Goal: Find contact information: Find contact information

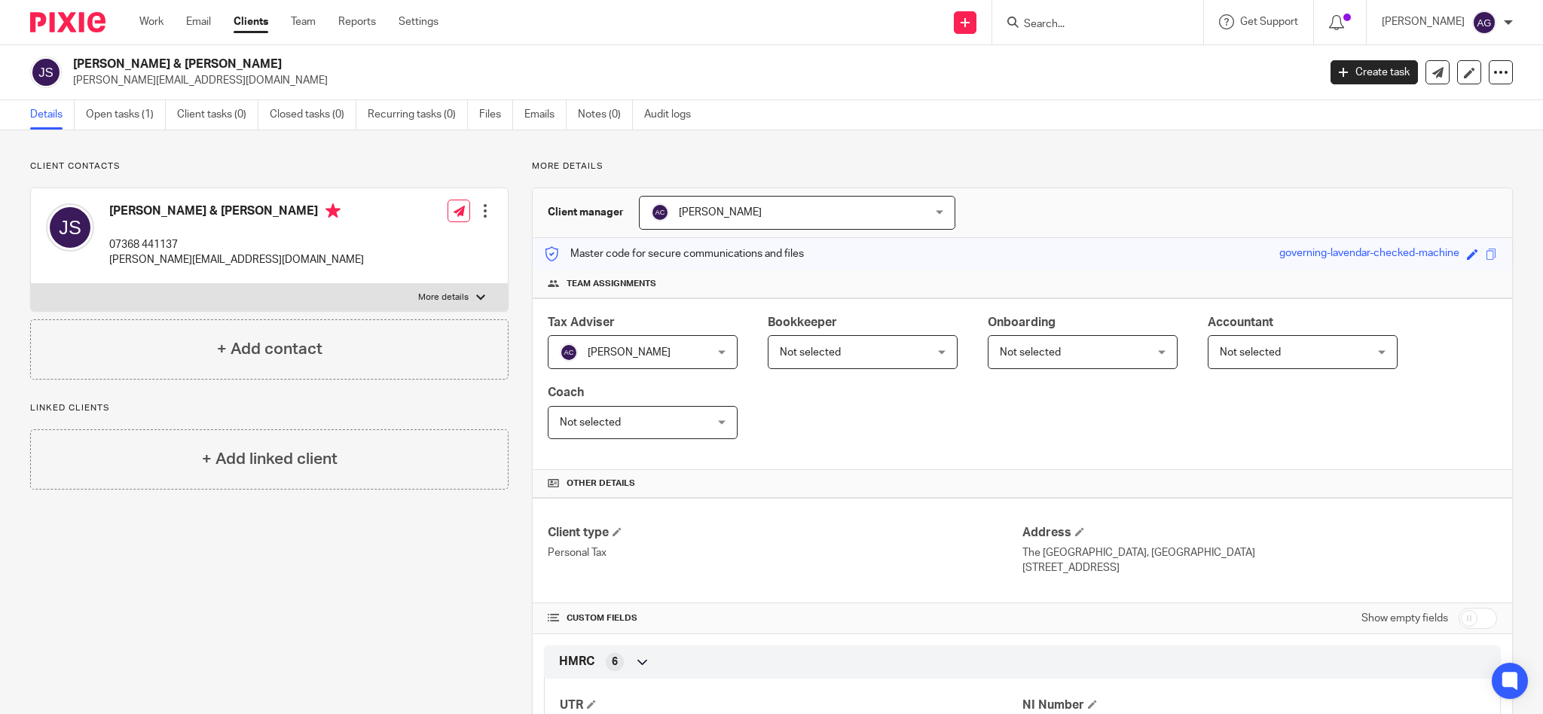
click at [1112, 20] on input "Search" at bounding box center [1091, 25] width 136 height 14
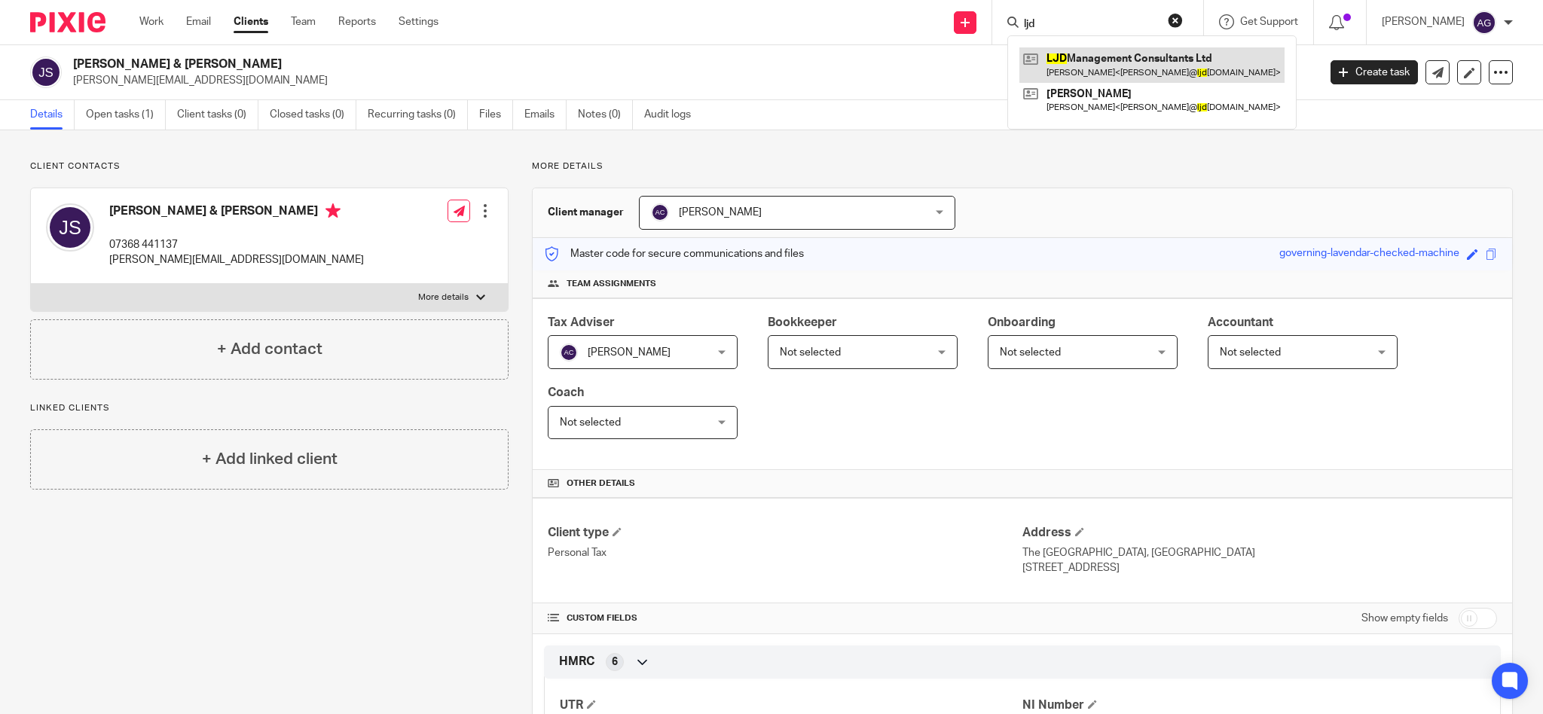
type input "ljd"
click at [1125, 60] on link at bounding box center [1152, 64] width 265 height 35
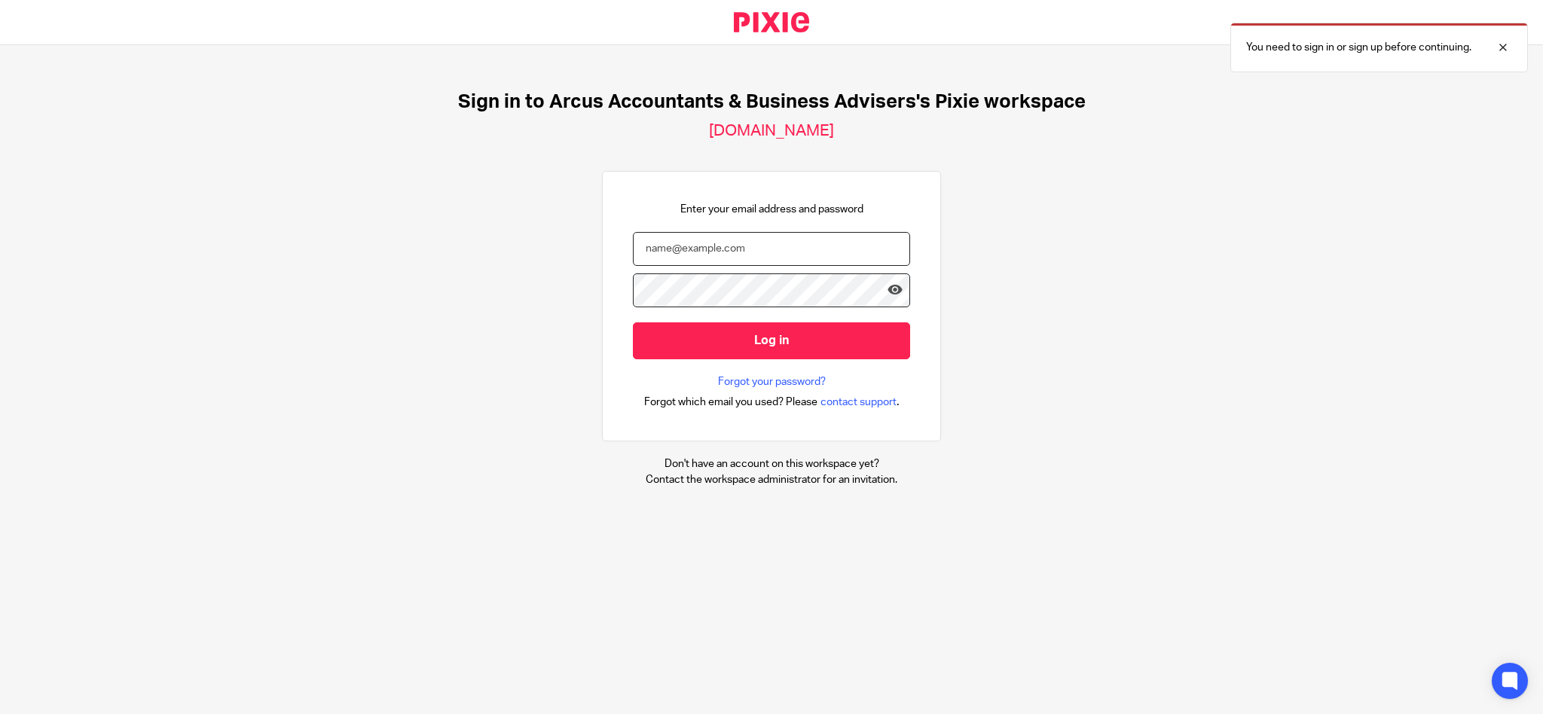
click at [738, 251] on input "email" at bounding box center [771, 249] width 277 height 34
type input "[PERSON_NAME][EMAIL_ADDRESS][DOMAIN_NAME]"
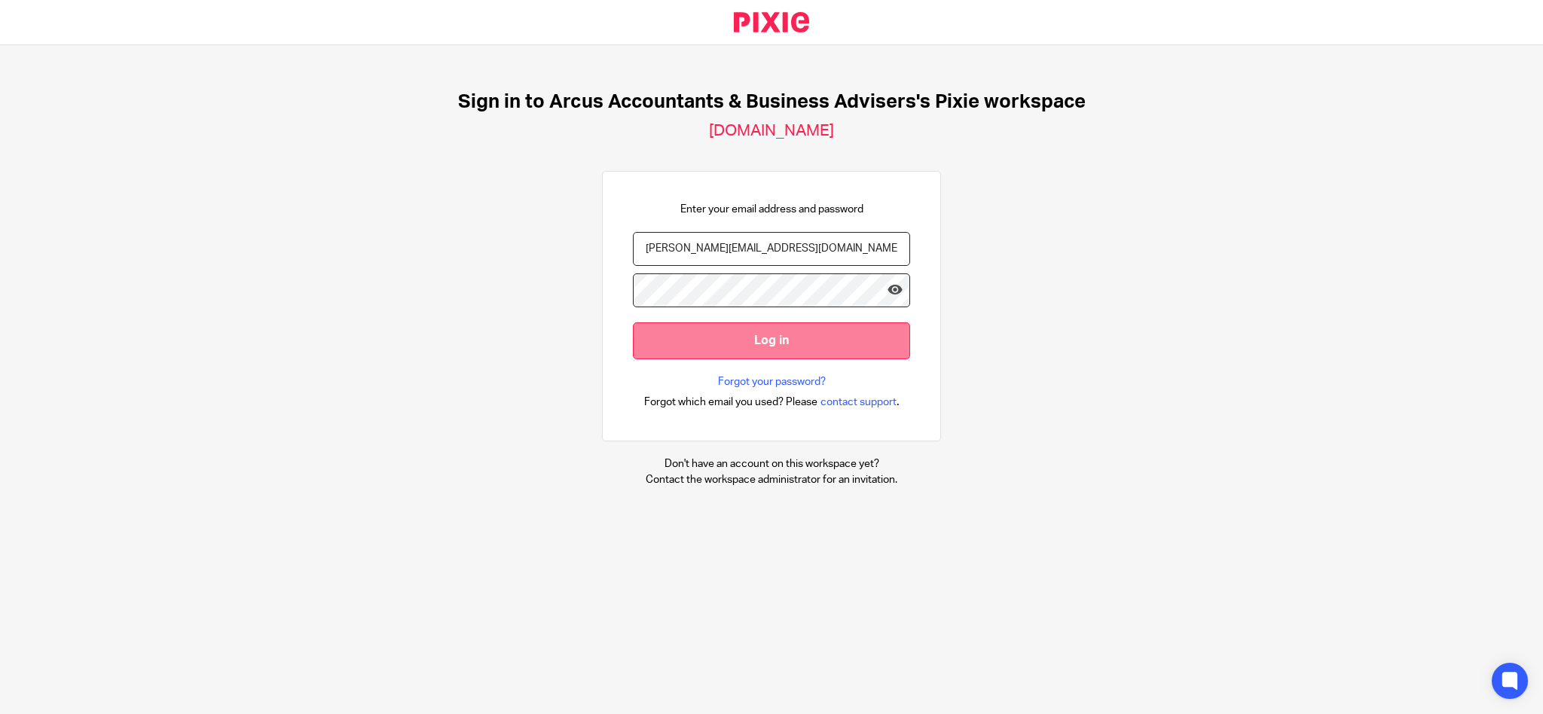
click at [766, 331] on input "Log in" at bounding box center [771, 341] width 277 height 37
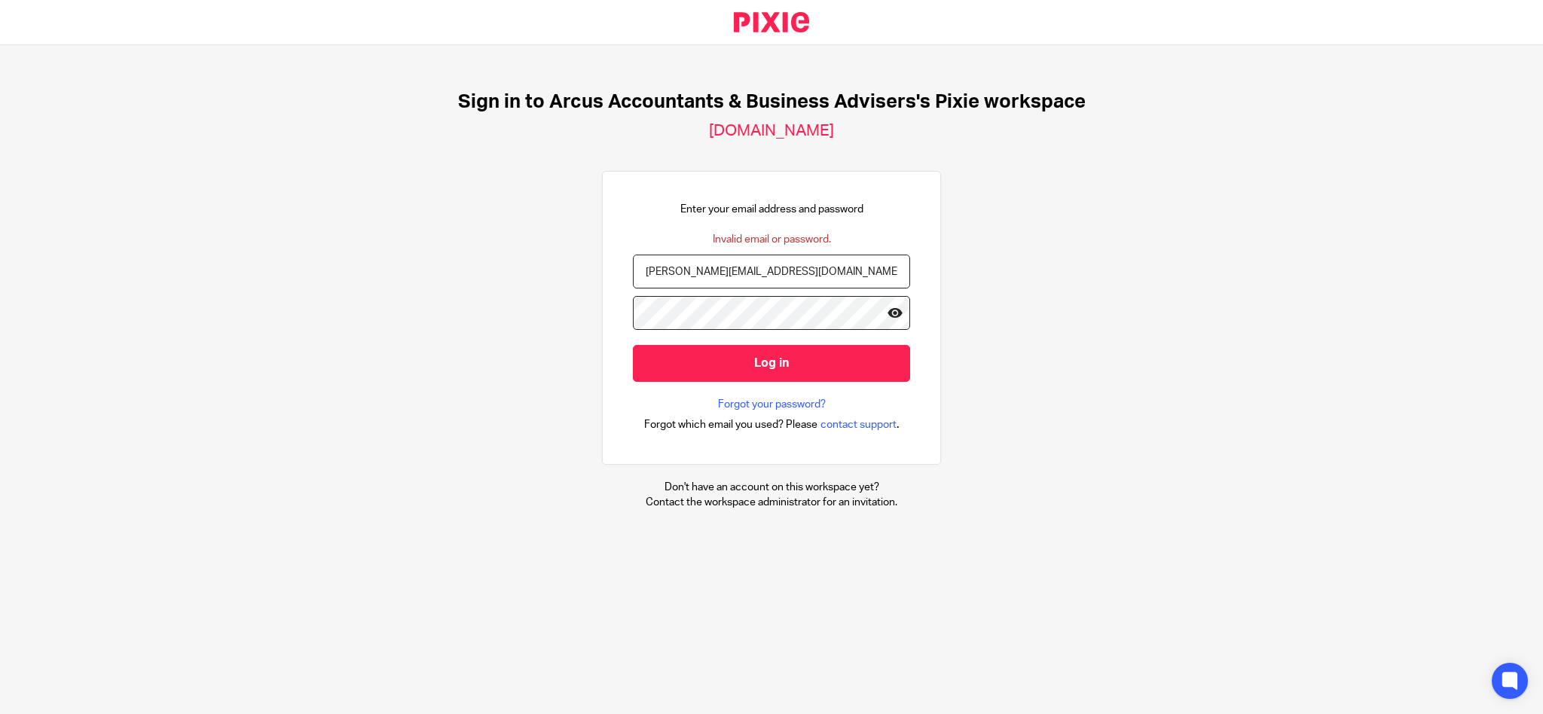
click at [888, 314] on icon at bounding box center [895, 312] width 15 height 15
click at [720, 361] on input "Log in" at bounding box center [771, 363] width 277 height 37
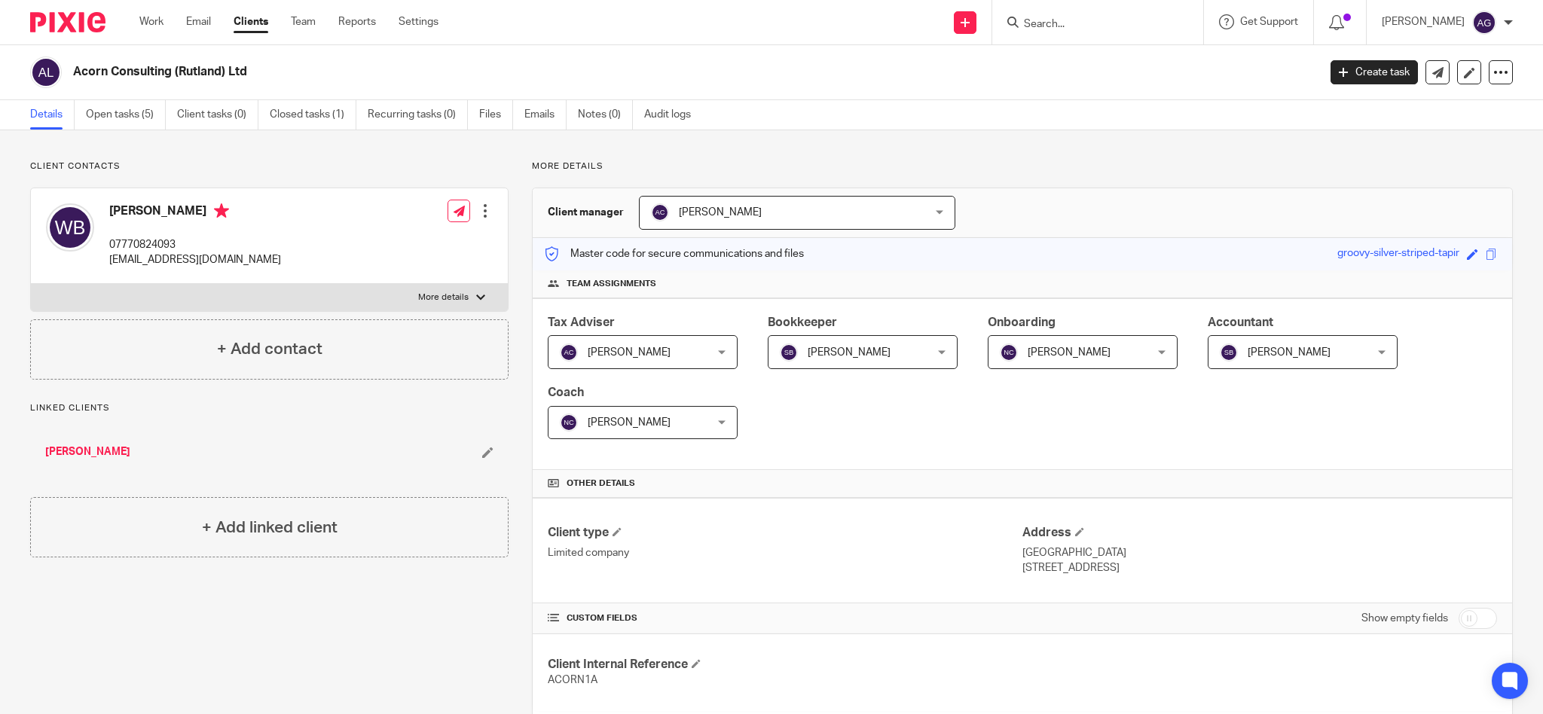
click at [1068, 18] on input "Search" at bounding box center [1091, 25] width 136 height 14
type input "j"
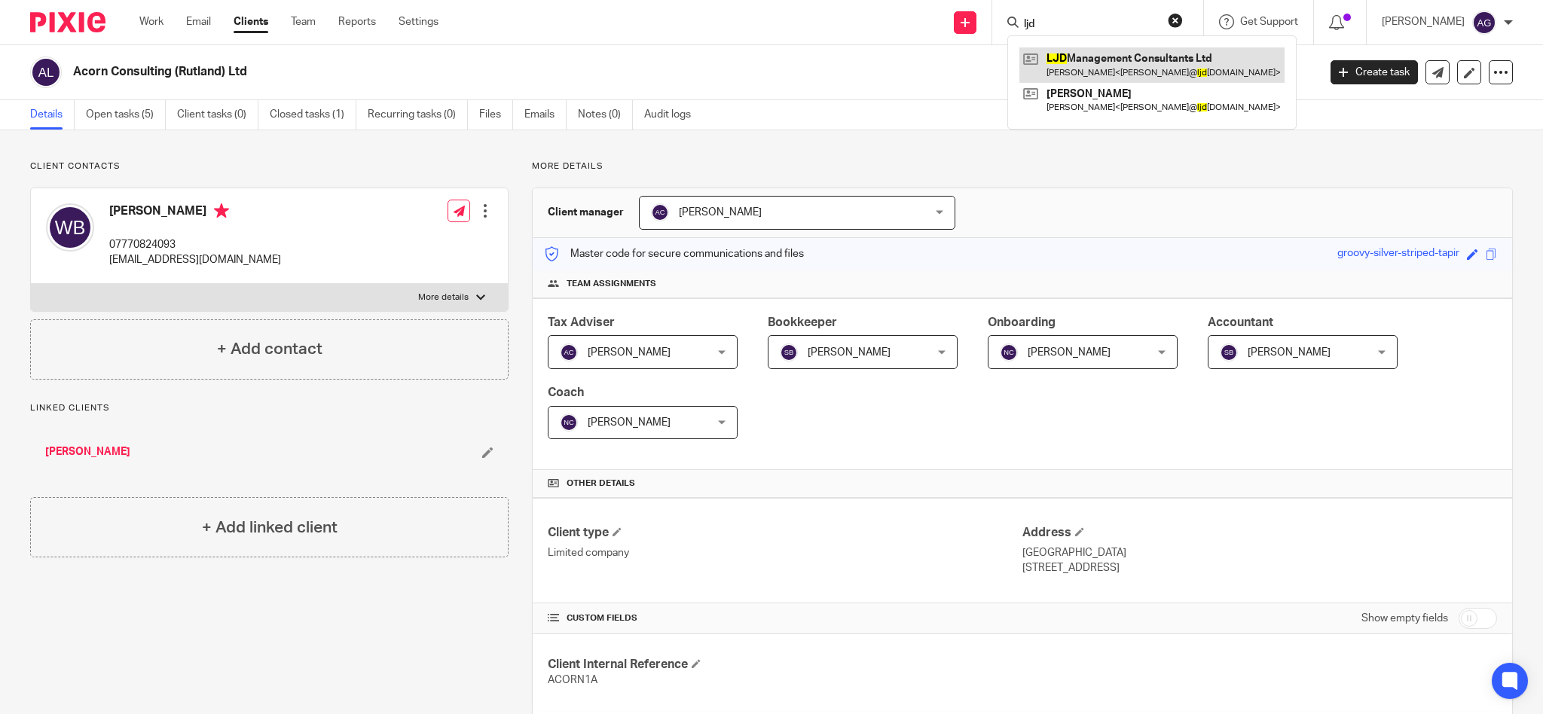
type input "ljd"
click at [1127, 66] on link at bounding box center [1152, 64] width 265 height 35
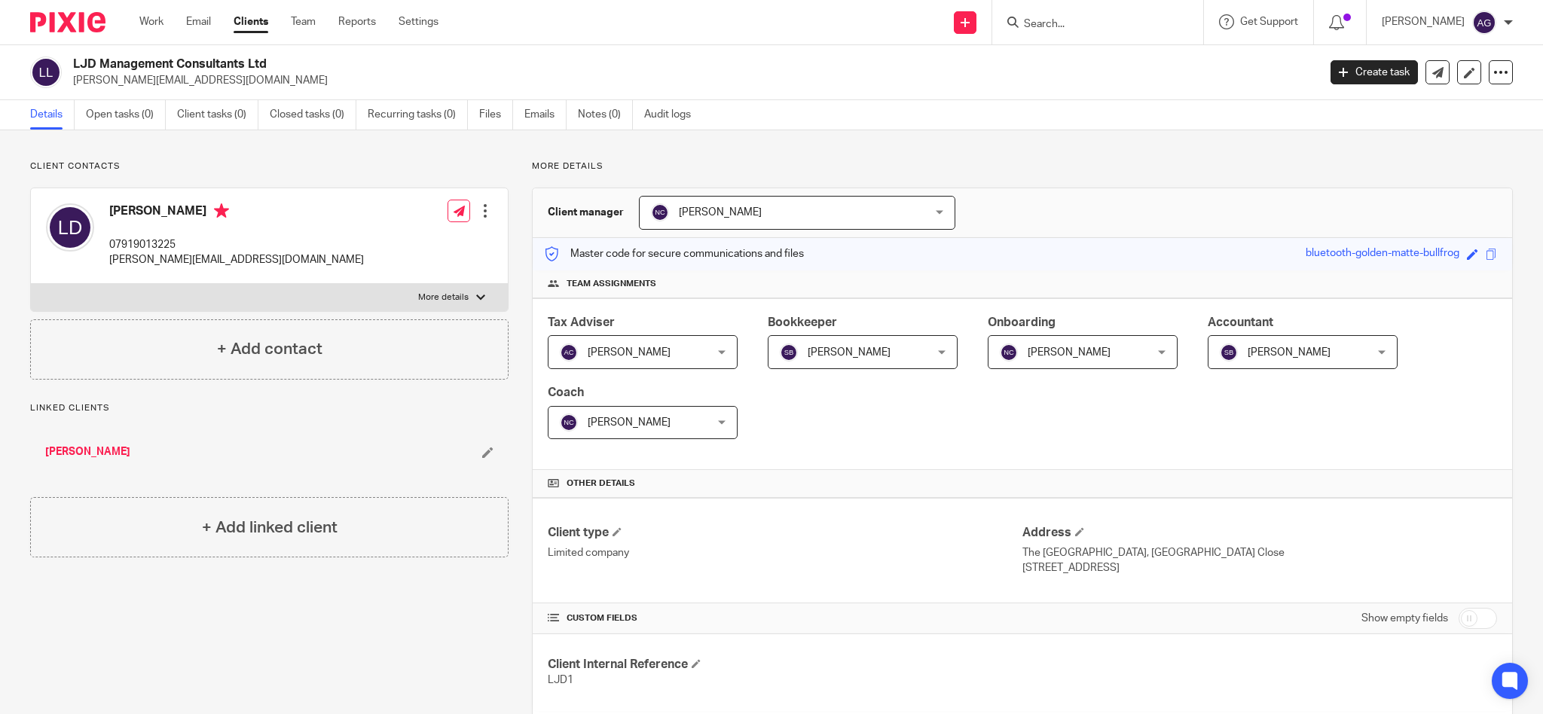
click at [1088, 20] on input "Search" at bounding box center [1091, 25] width 136 height 14
type input "l"
click at [1057, 23] on div at bounding box center [1096, 22] width 176 height 19
click at [1098, 32] on div at bounding box center [1098, 22] width 211 height 44
click at [1093, 25] on input "Search" at bounding box center [1091, 25] width 136 height 14
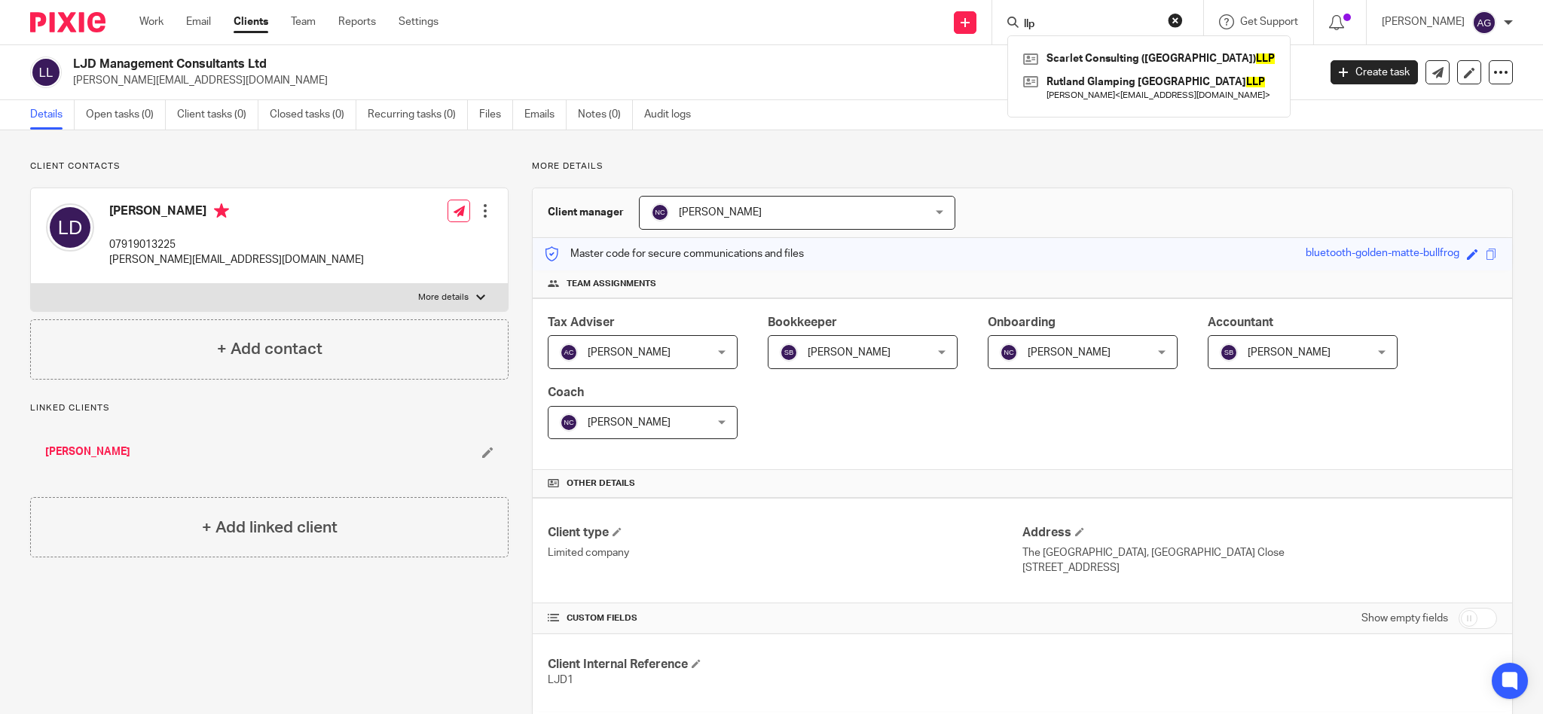
click at [1094, 30] on div "llp Scarlet Consulting (Oakham) LLP Rutland Glamping UK LLP Alex Cowie < hello@…" at bounding box center [1098, 22] width 211 height 44
drag, startPoint x: 1093, startPoint y: 21, endPoint x: 1030, endPoint y: 11, distance: 64.2
click at [1030, 11] on div "llp Scarlet Consulting (Oakham) LLP Rutland Glamping UK LLP Alex Cowie < hello@…" at bounding box center [1098, 22] width 211 height 44
type input "ohs"
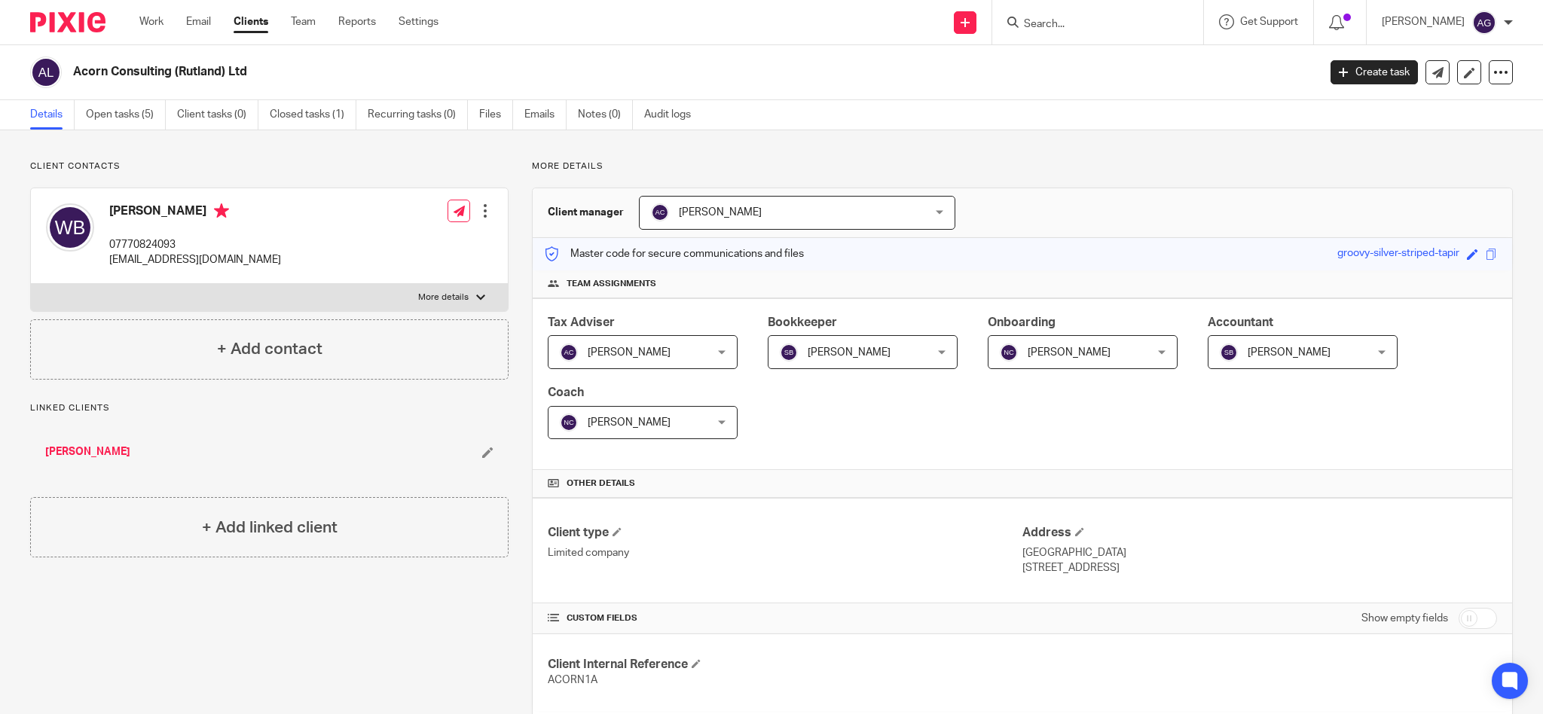
click at [1069, 20] on input "Search" at bounding box center [1091, 25] width 136 height 14
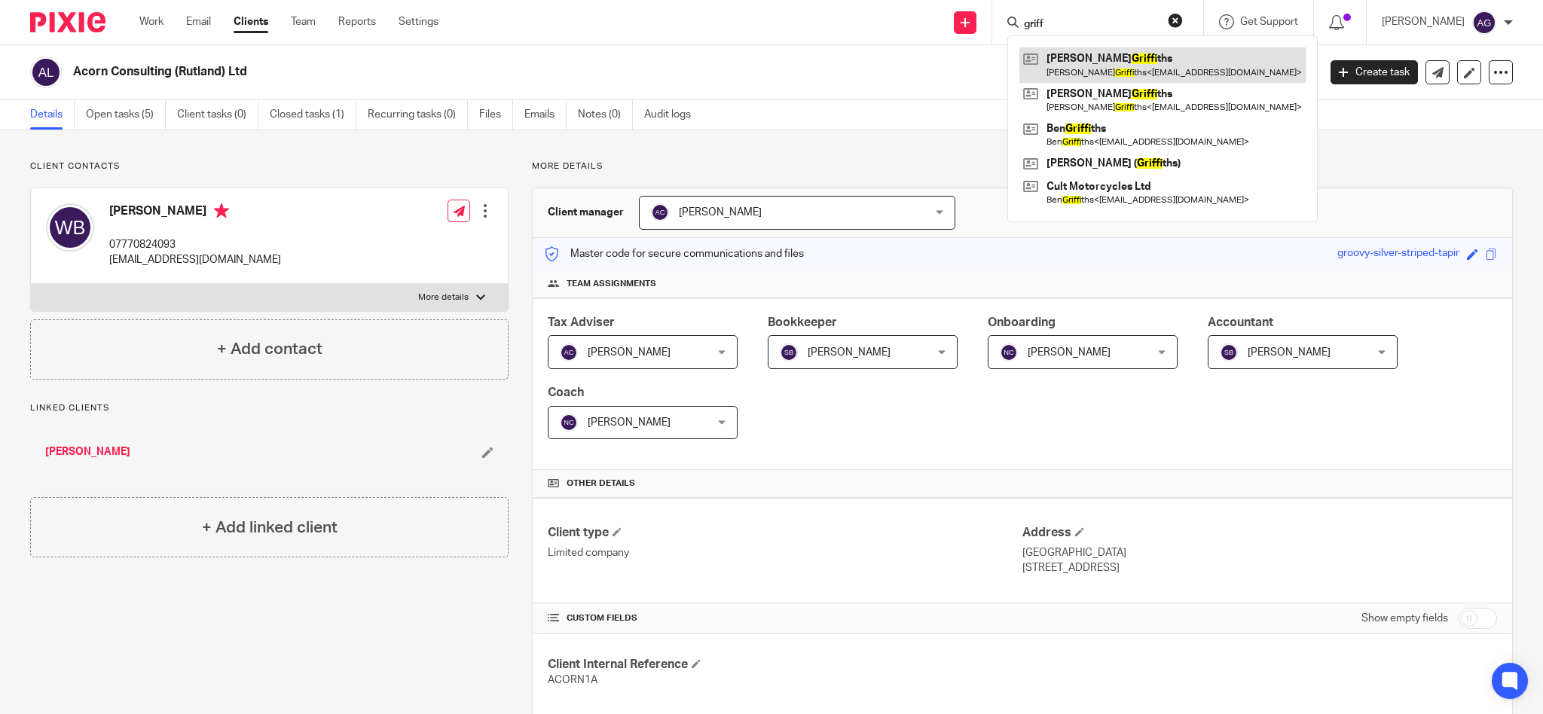
type input "griff"
click at [1112, 67] on link at bounding box center [1163, 64] width 286 height 35
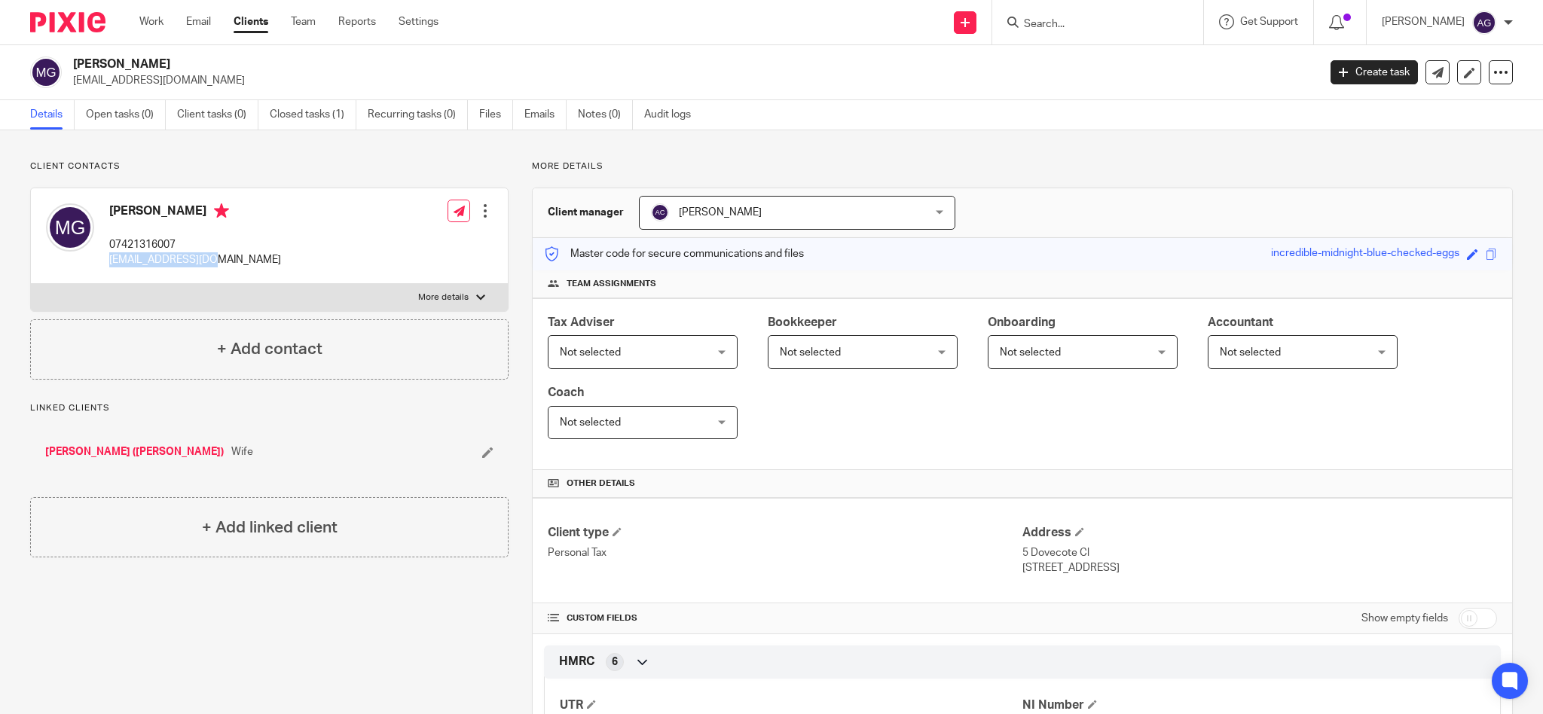
drag, startPoint x: 239, startPoint y: 270, endPoint x: 112, endPoint y: 268, distance: 126.6
click at [112, 268] on div "[PERSON_NAME] 07421316007 [EMAIL_ADDRESS][DOMAIN_NAME] Edit contact Create clie…" at bounding box center [269, 236] width 477 height 96
copy p "[EMAIL_ADDRESS][DOMAIN_NAME]"
